Goal: Navigation & Orientation: Understand site structure

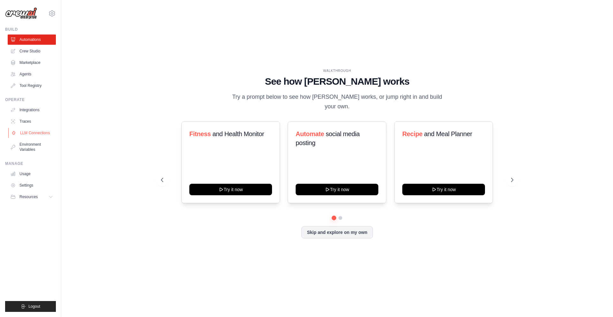
click at [30, 136] on link "LLM Connections" at bounding box center [32, 133] width 48 height 10
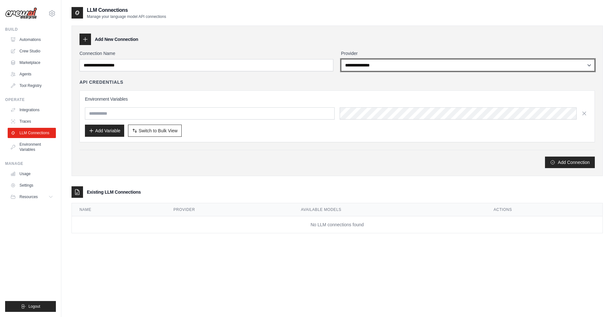
click at [370, 66] on select "**********" at bounding box center [468, 65] width 254 height 12
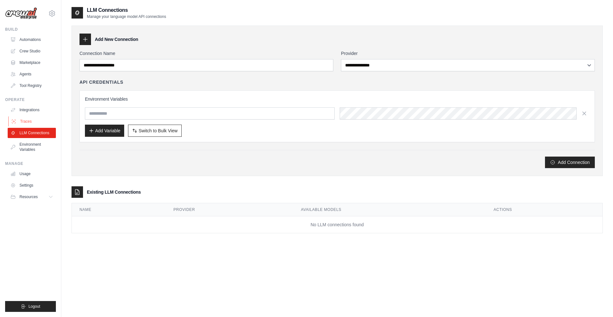
click at [31, 118] on link "Traces" at bounding box center [32, 121] width 48 height 10
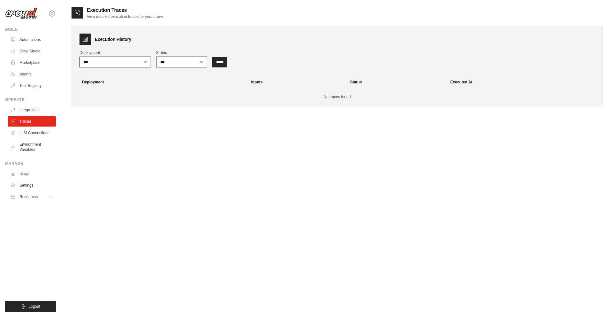
click at [28, 109] on link "Integrations" at bounding box center [32, 110] width 48 height 10
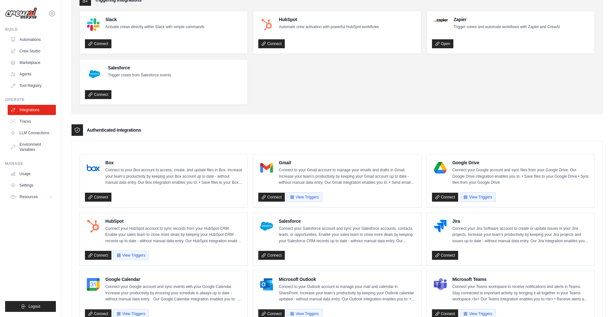
scroll to position [157, 0]
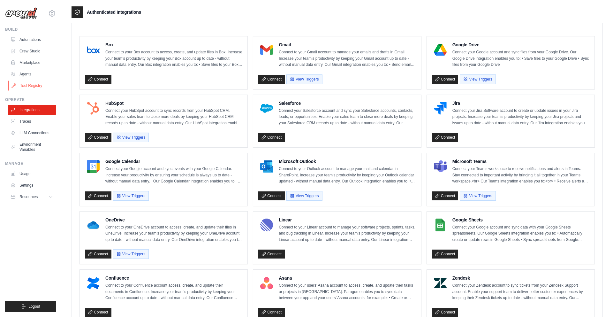
click at [28, 84] on link "Tool Registry" at bounding box center [32, 85] width 48 height 10
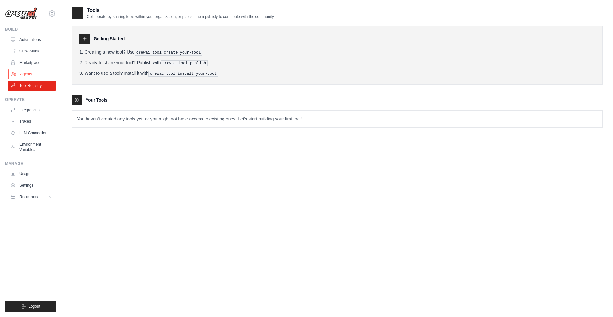
click at [25, 70] on link "Agents" at bounding box center [32, 74] width 48 height 10
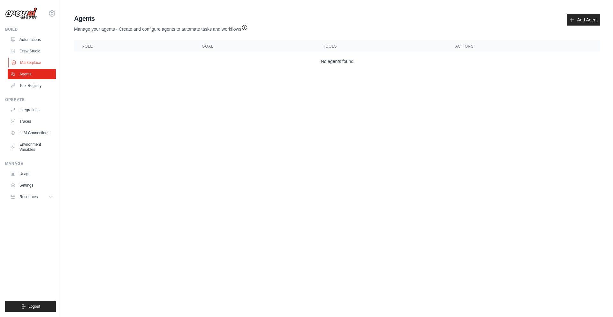
click at [26, 62] on link "Marketplace" at bounding box center [32, 62] width 48 height 10
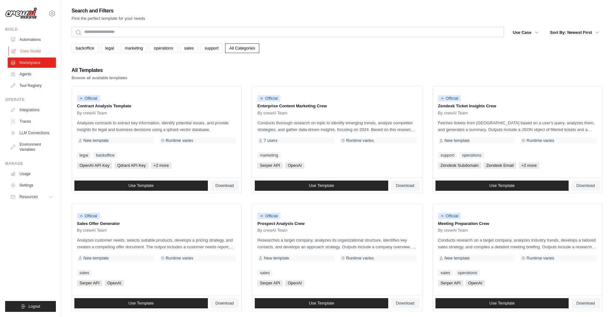
click at [26, 49] on link "Crew Studio" at bounding box center [32, 51] width 48 height 10
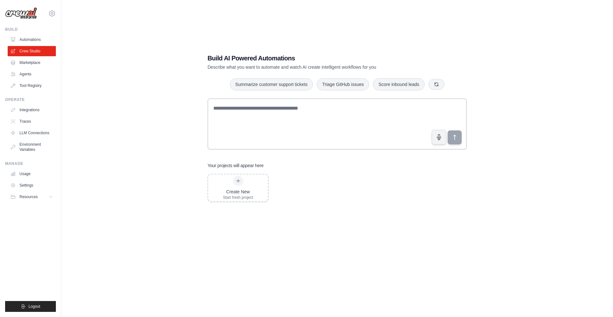
click at [27, 37] on link "Automations" at bounding box center [32, 39] width 48 height 10
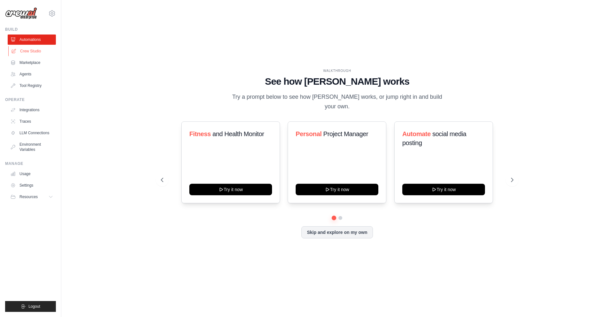
click at [31, 47] on link "Crew Studio" at bounding box center [32, 51] width 48 height 10
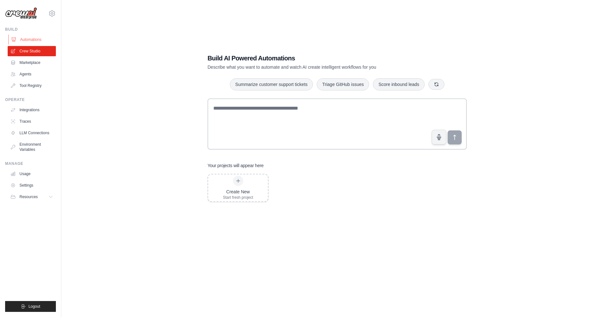
click at [31, 36] on link "Automations" at bounding box center [32, 39] width 48 height 10
